Goal: Task Accomplishment & Management: Manage account settings

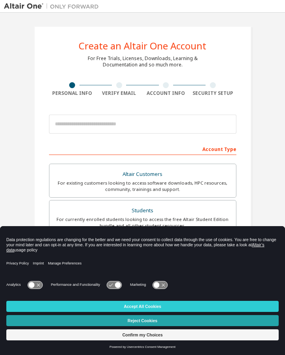
click at [139, 319] on button "Reject Cookies" at bounding box center [142, 320] width 272 height 11
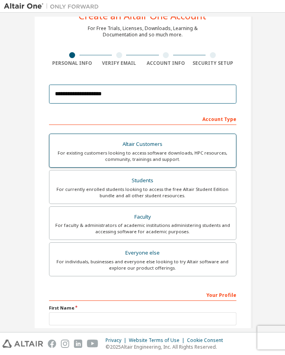
scroll to position [31, 0]
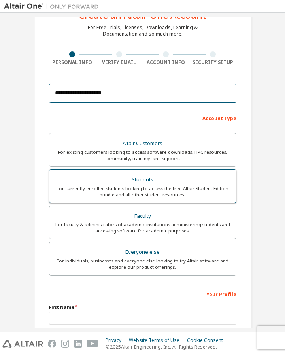
type input "**********"
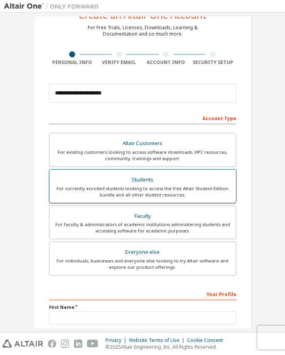
click at [167, 187] on div "For currently enrolled students looking to access the free Altair Student Editi…" at bounding box center [142, 191] width 177 height 13
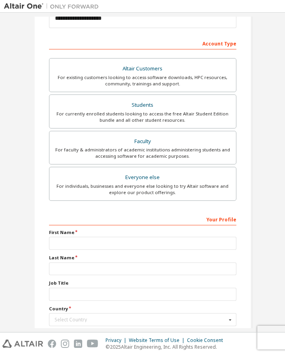
scroll to position [113, 0]
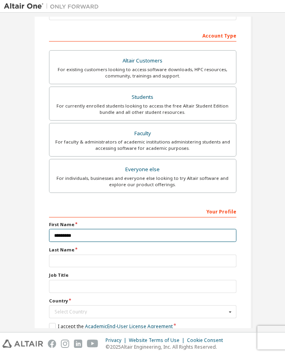
type input "*********"
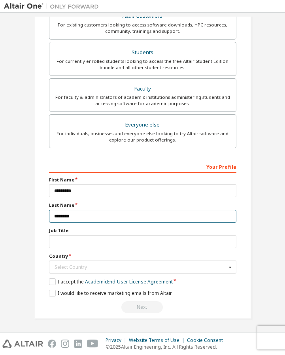
scroll to position [159, 0]
type input "********"
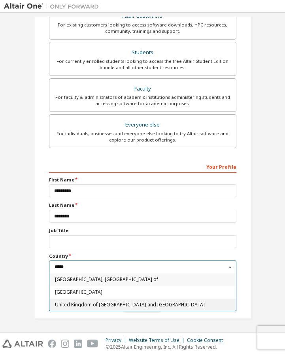
type input "*****"
click at [107, 305] on span "United Kingdom of Great Britain and Northern Ireland" at bounding box center [143, 304] width 176 height 5
type input "***"
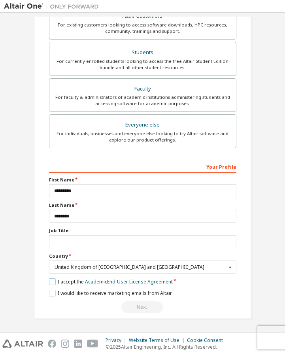
click at [57, 282] on label "I accept the Academic End-User License Agreement" at bounding box center [111, 281] width 124 height 7
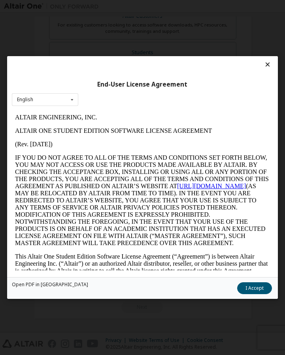
scroll to position [0, 0]
click at [250, 291] on button "I Accept" at bounding box center [254, 288] width 35 height 12
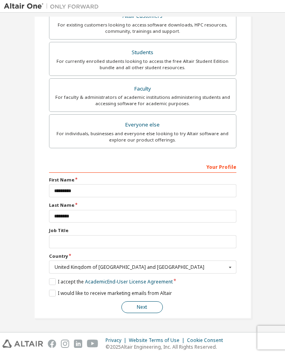
scroll to position [159, 0]
click at [142, 305] on button "Next" at bounding box center [141, 307] width 41 height 12
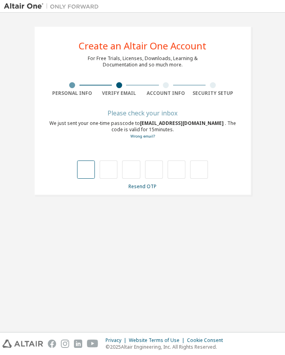
type input "*"
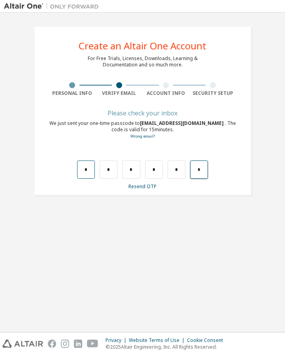
type input "*"
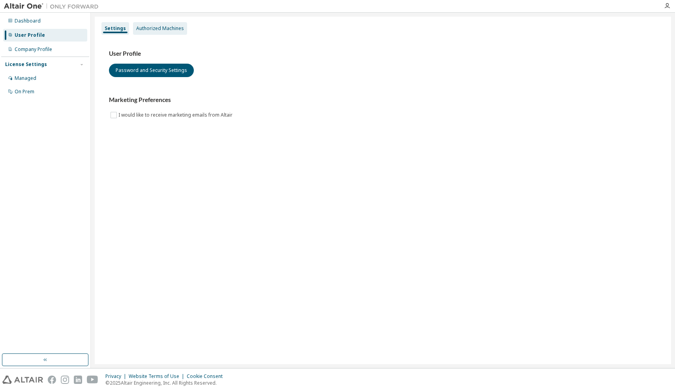
click at [150, 28] on div "Authorized Machines" at bounding box center [160, 28] width 48 height 6
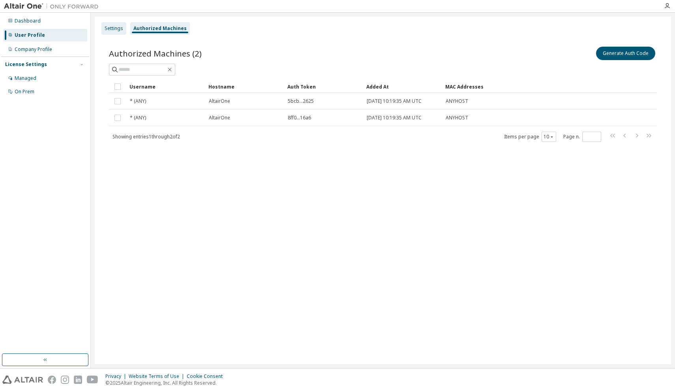
click at [119, 26] on div "Settings" at bounding box center [114, 28] width 19 height 6
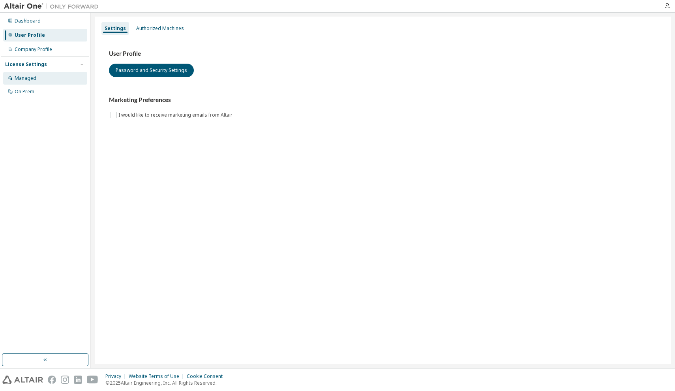
click at [48, 74] on div "Managed" at bounding box center [45, 78] width 84 height 13
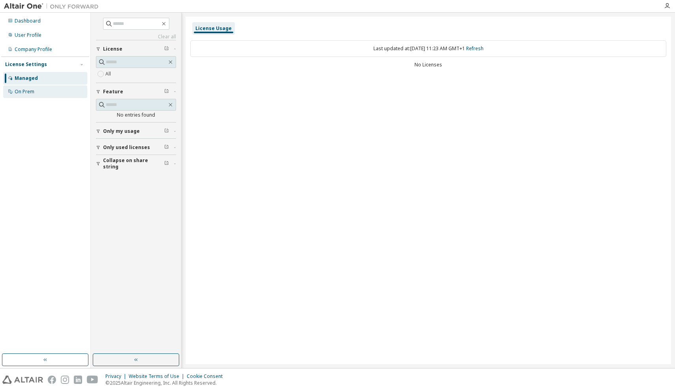
click at [51, 95] on div "On Prem" at bounding box center [45, 91] width 84 height 13
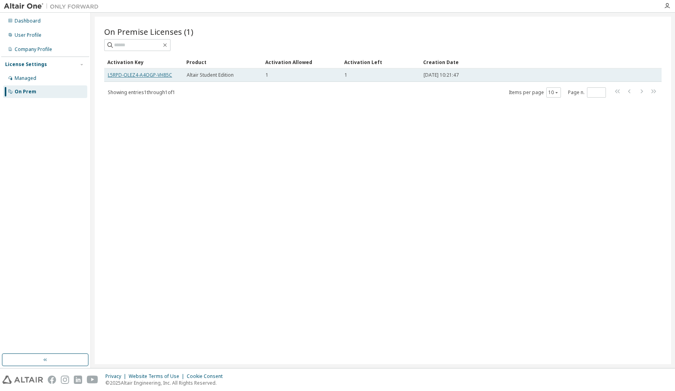
click at [146, 76] on link "L5RPD-OLEZ4-A4OGP-VH85C" at bounding box center [140, 74] width 64 height 7
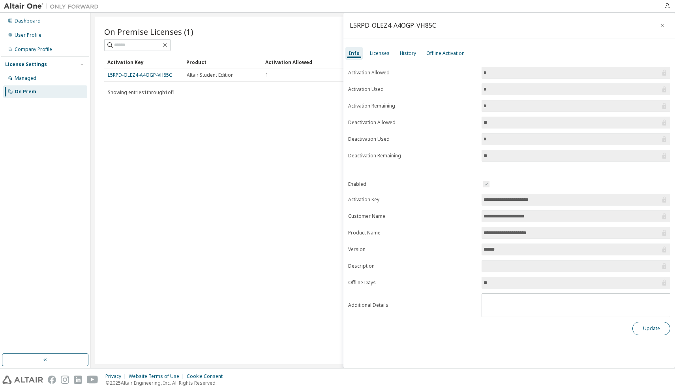
click at [645, 324] on button "Update" at bounding box center [652, 328] width 38 height 13
click at [646, 330] on button "Update" at bounding box center [652, 328] width 38 height 13
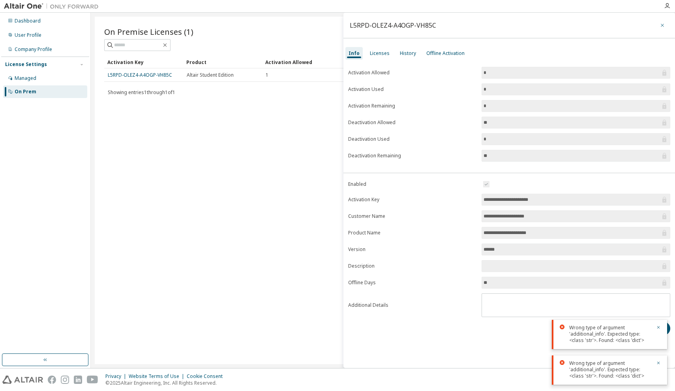
click at [664, 24] on icon "button" at bounding box center [662, 25] width 3 height 3
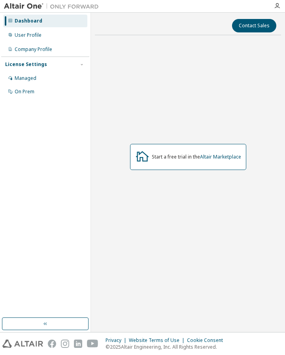
click at [194, 157] on div "Start a free trial in the Altair Marketplace" at bounding box center [196, 157] width 89 height 6
click at [147, 158] on icon at bounding box center [141, 156] width 13 height 10
click at [144, 158] on icon at bounding box center [142, 156] width 14 height 14
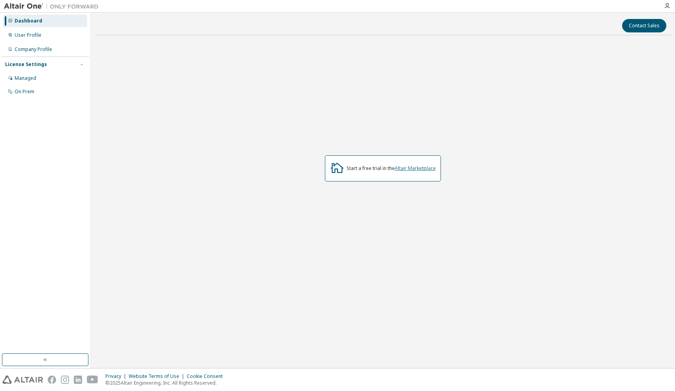
click at [284, 169] on link "Altair Marketplace" at bounding box center [415, 168] width 41 height 7
